Goal: Task Accomplishment & Management: Use online tool/utility

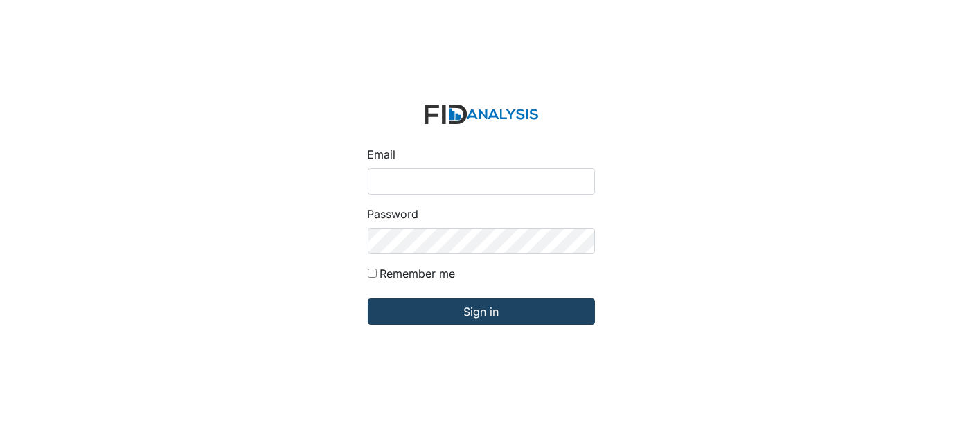
type input "[EMAIL_ADDRESS][DOMAIN_NAME]"
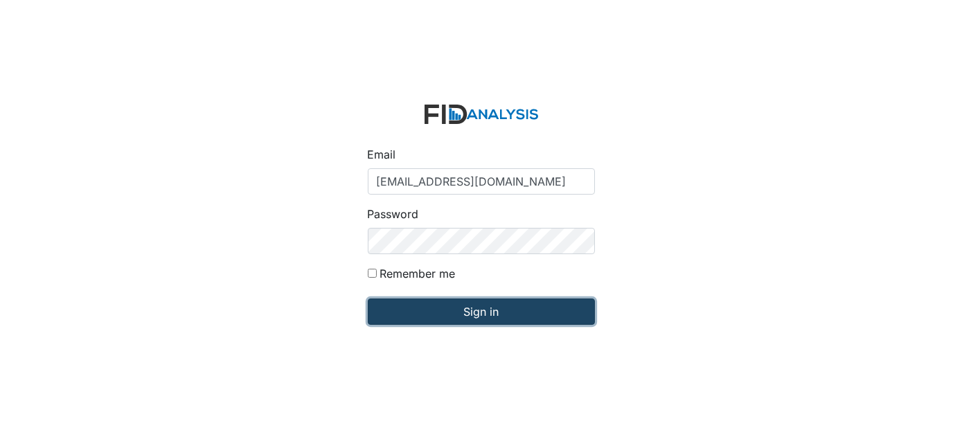
click at [472, 319] on input "Sign in" at bounding box center [481, 312] width 227 height 26
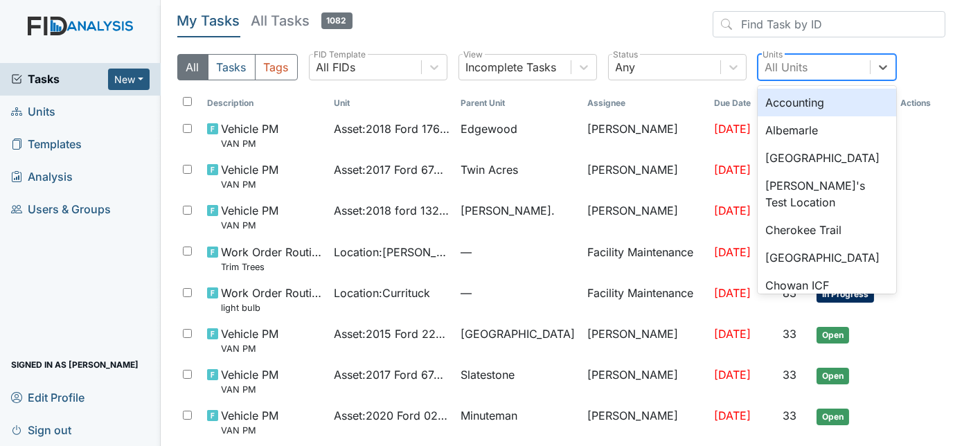
click at [808, 62] on div "All Units" at bounding box center [814, 67] width 112 height 25
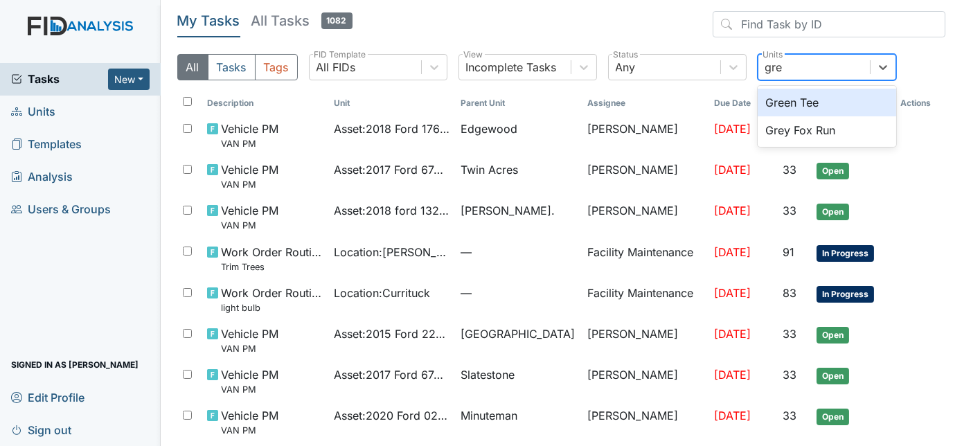
type input "grey"
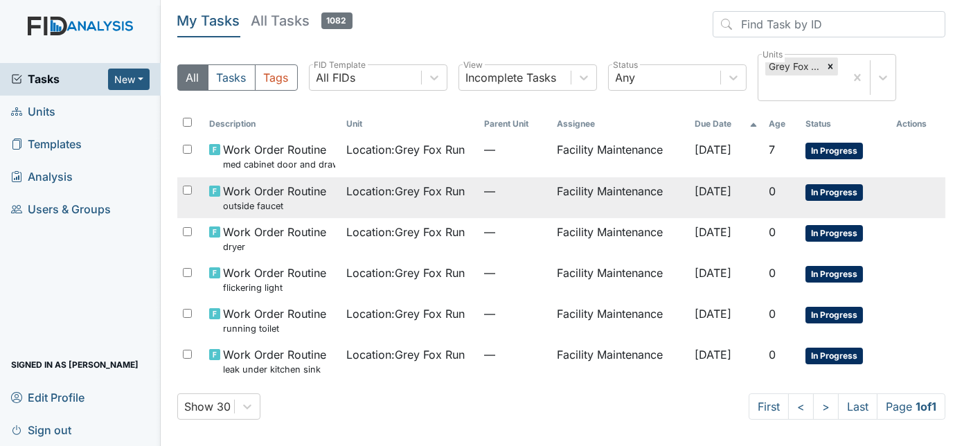
click at [497, 194] on span "—" at bounding box center [515, 191] width 62 height 17
click at [641, 200] on td "Facility Maintenance" at bounding box center [619, 197] width 137 height 41
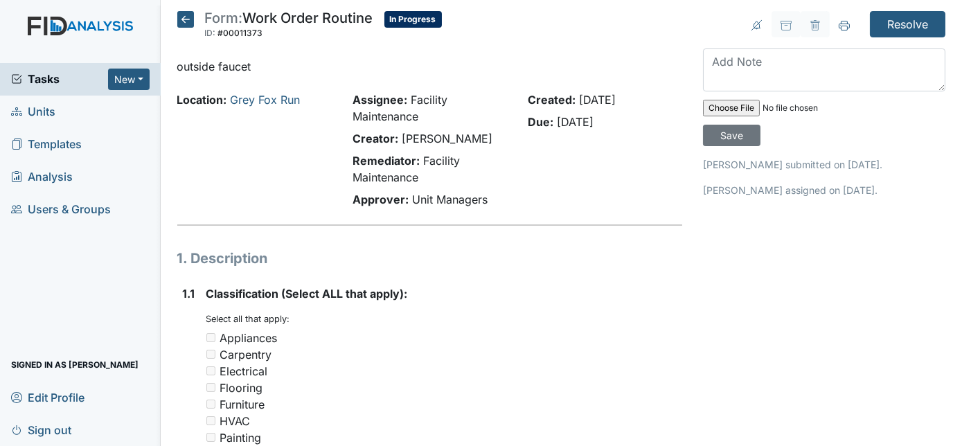
click at [722, 79] on textarea at bounding box center [824, 69] width 242 height 43
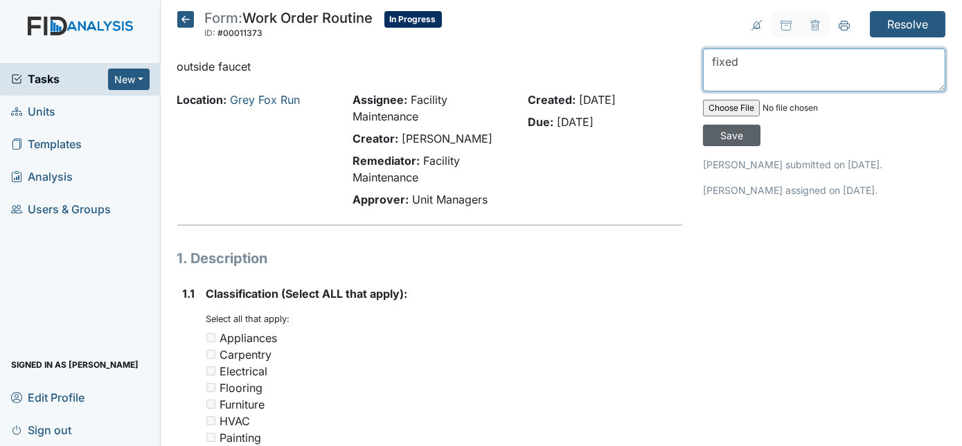
type textarea "fixed"
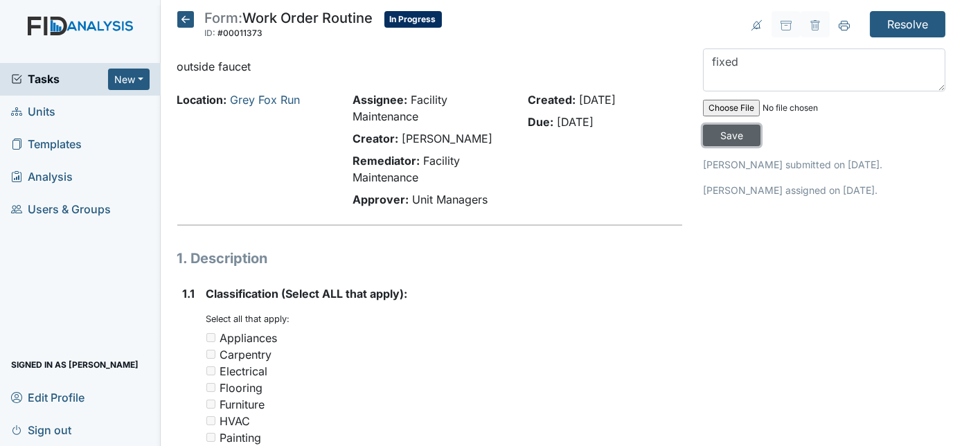
click at [761, 125] on input "Save" at bounding box center [731, 135] width 57 height 21
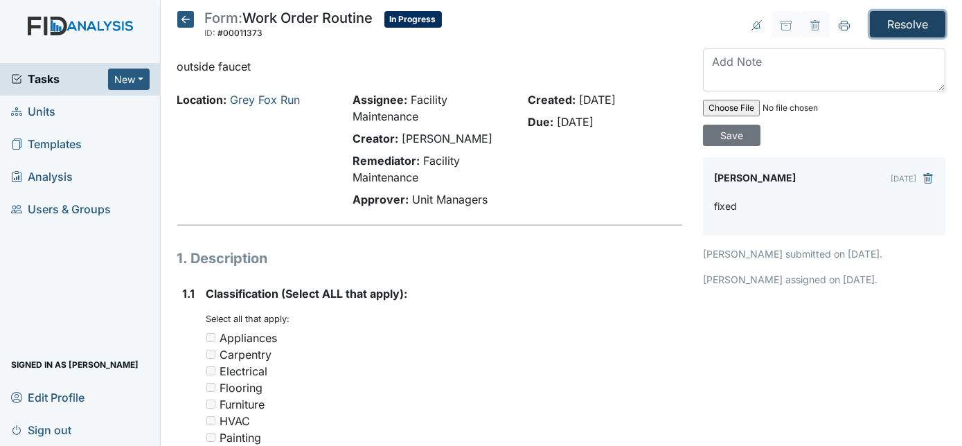
click at [905, 24] on input "Resolve" at bounding box center [908, 24] width 76 height 26
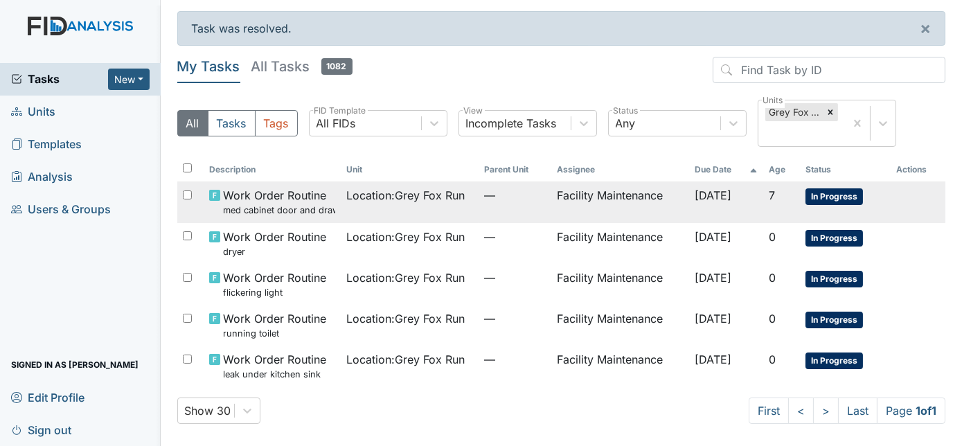
click at [445, 206] on td "Location : Grey Fox Run" at bounding box center [409, 201] width 137 height 41
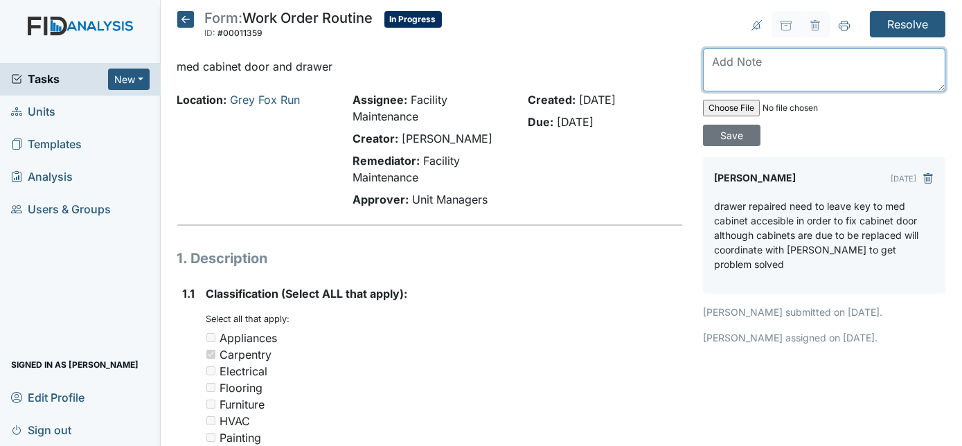
click at [761, 62] on textarea at bounding box center [824, 69] width 242 height 43
type textarea "repaired will be replaced soon"
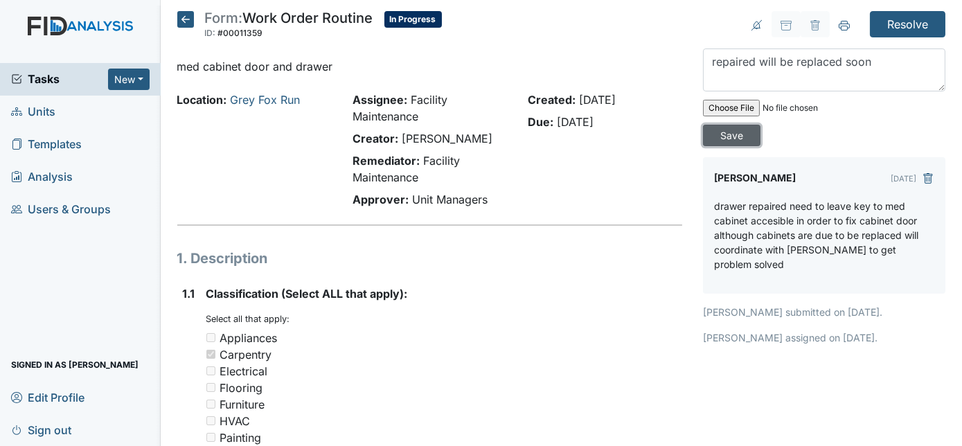
click at [761, 125] on input "Save" at bounding box center [731, 135] width 57 height 21
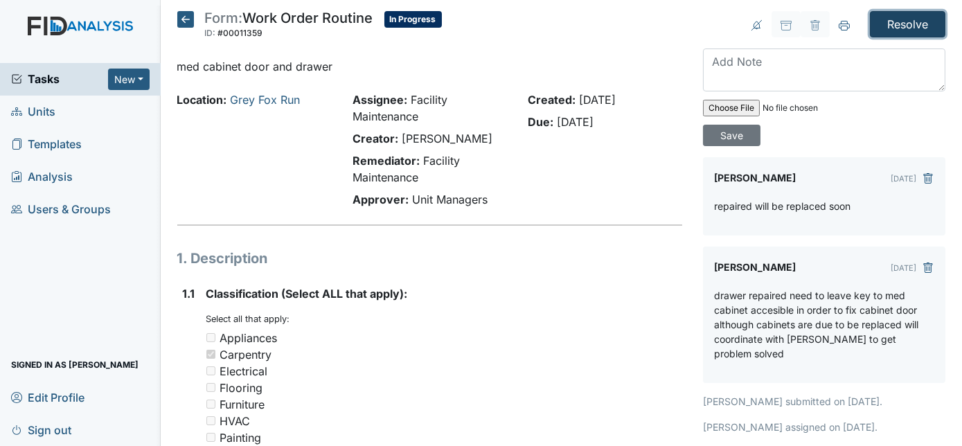
click at [889, 28] on input "Resolve" at bounding box center [908, 24] width 76 height 26
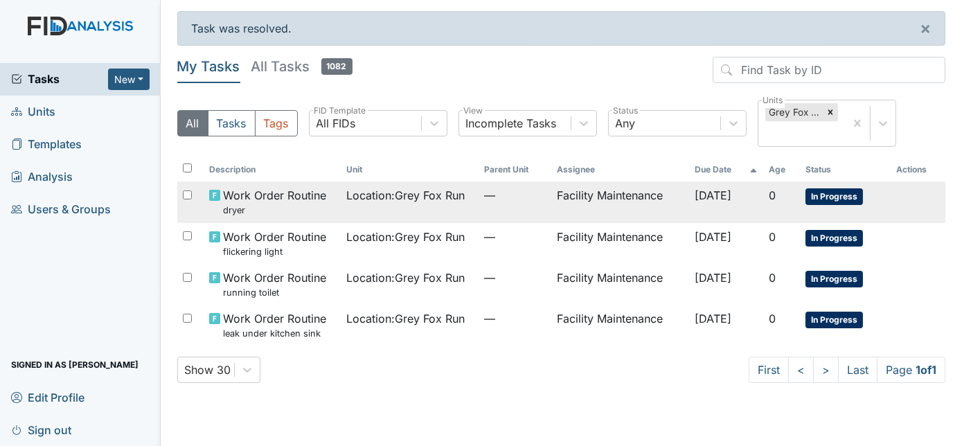
click at [460, 204] on td "Location : Grey Fox Run" at bounding box center [409, 201] width 137 height 41
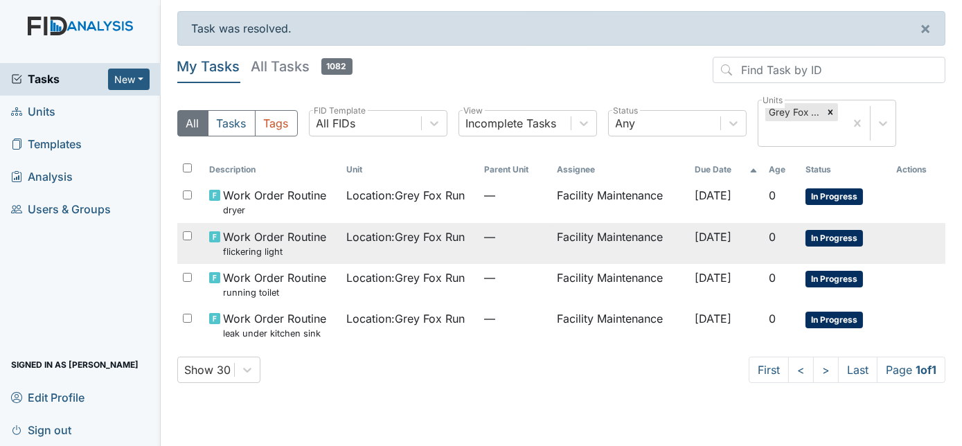
click at [479, 247] on td "—" at bounding box center [515, 243] width 73 height 41
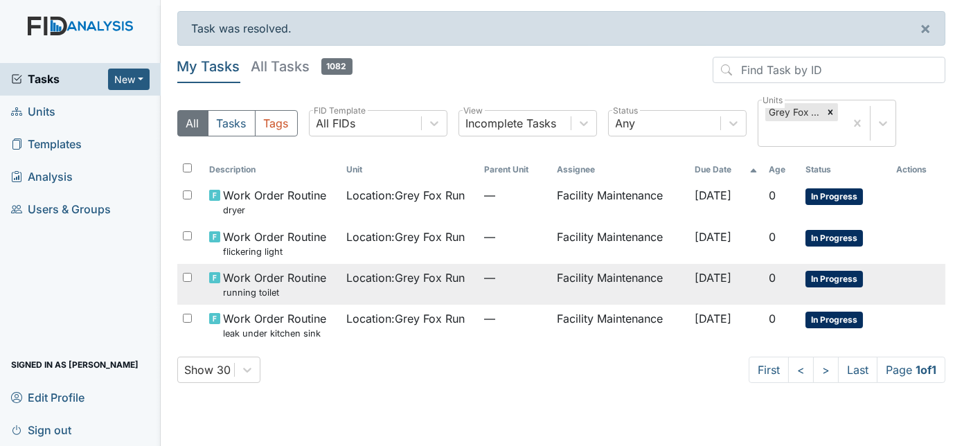
click at [420, 286] on td "Location : Grey Fox Run" at bounding box center [409, 284] width 137 height 41
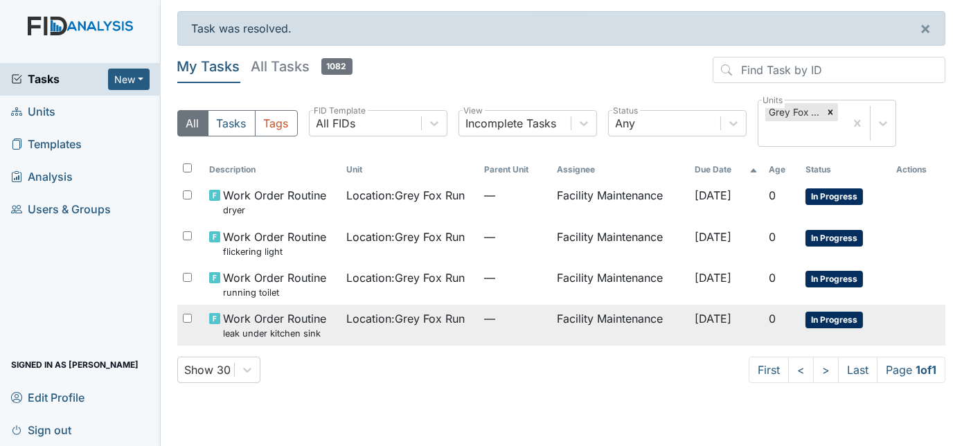
click at [344, 330] on td "Location : Grey Fox Run" at bounding box center [409, 325] width 137 height 41
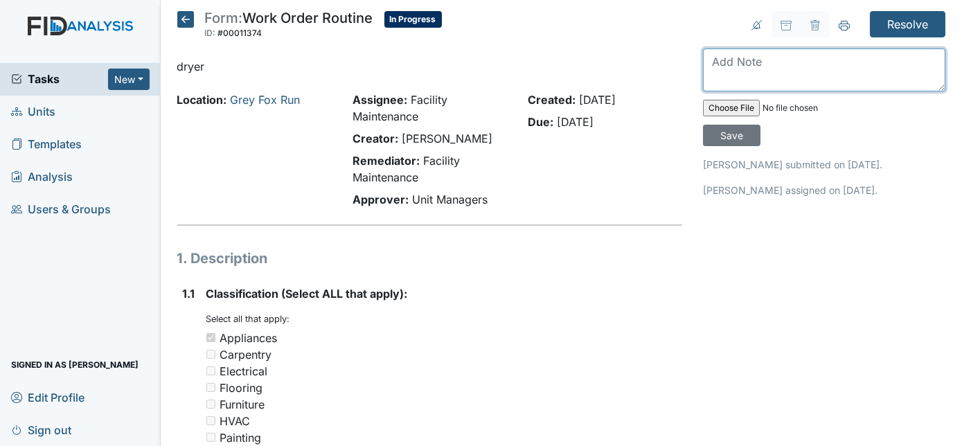
click at [727, 57] on textarea at bounding box center [824, 69] width 242 height 43
type textarea "d"
click at [732, 76] on textarea at bounding box center [824, 69] width 242 height 43
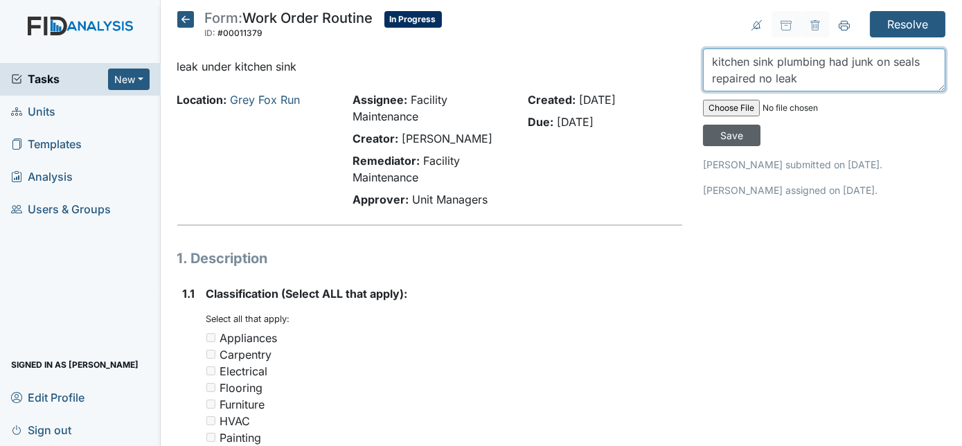
type textarea "kitchen sink plumbing had junk on seals repaired no leak"
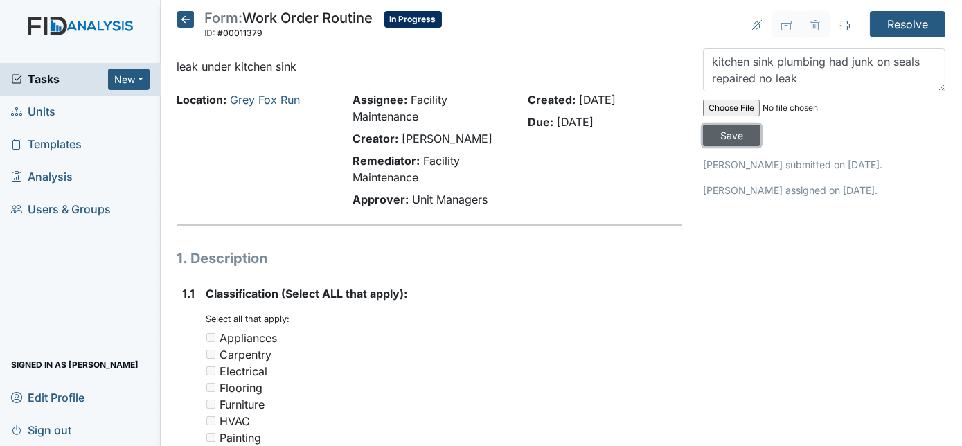
click at [761, 125] on input "Save" at bounding box center [731, 135] width 57 height 21
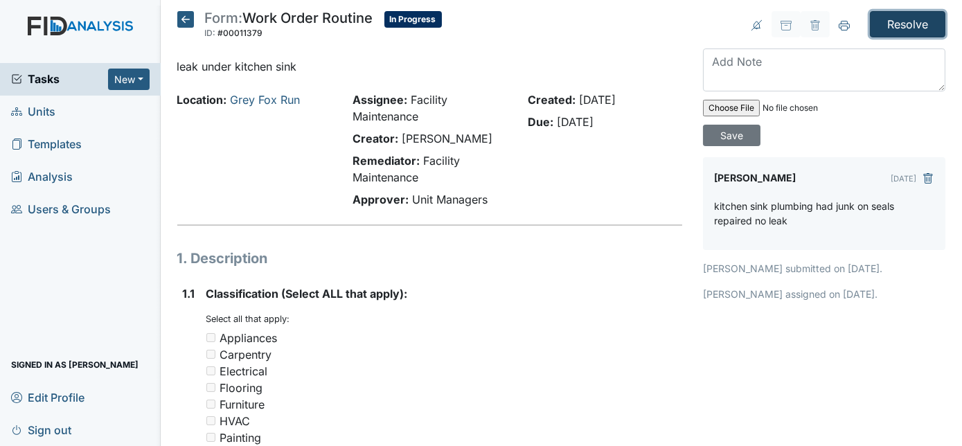
click at [898, 28] on input "Resolve" at bounding box center [908, 24] width 76 height 26
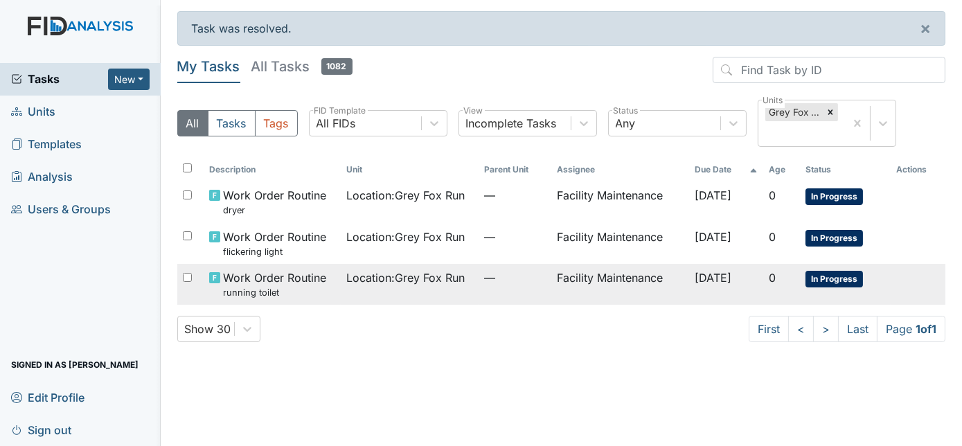
click at [408, 279] on span "Location : Grey Fox Run" at bounding box center [405, 277] width 118 height 17
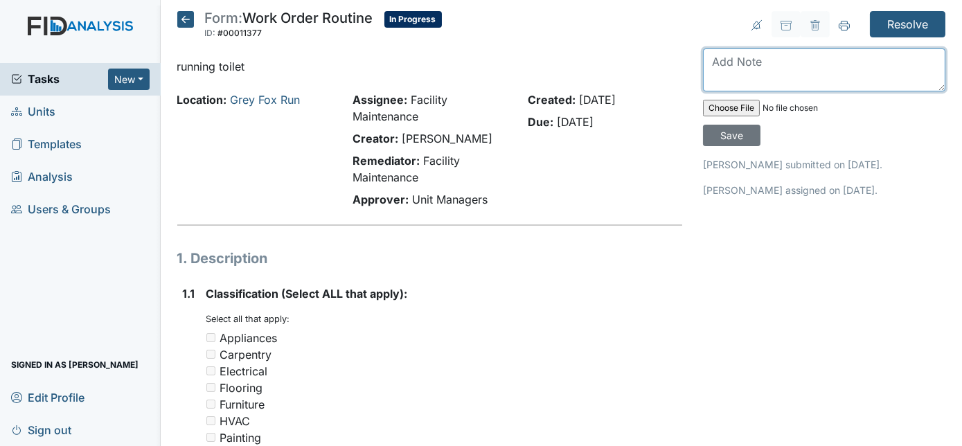
click at [730, 62] on textarea at bounding box center [824, 69] width 242 height 43
type textarea "fixed"
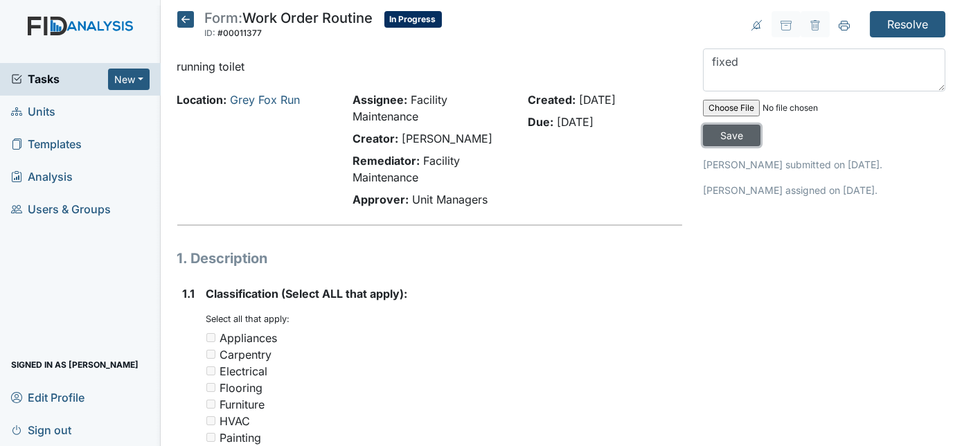
click at [761, 125] on input "Save" at bounding box center [731, 135] width 57 height 21
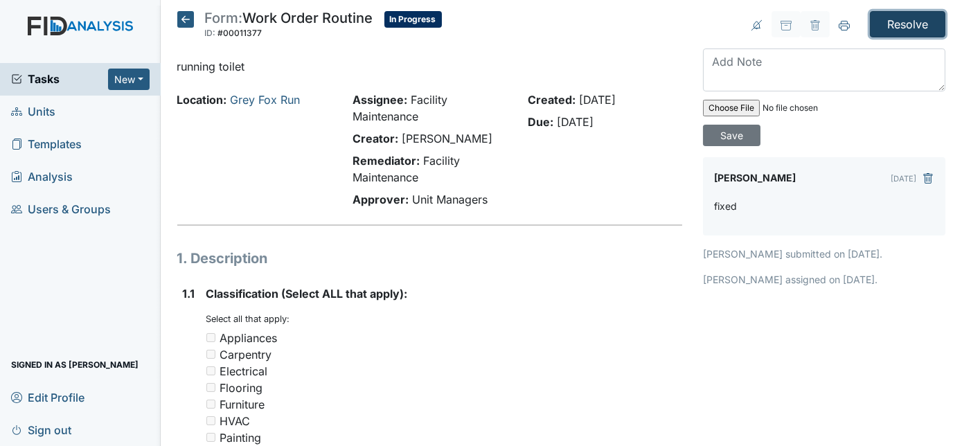
click at [893, 19] on input "Resolve" at bounding box center [908, 24] width 76 height 26
